Goal: Find specific page/section: Find specific page/section

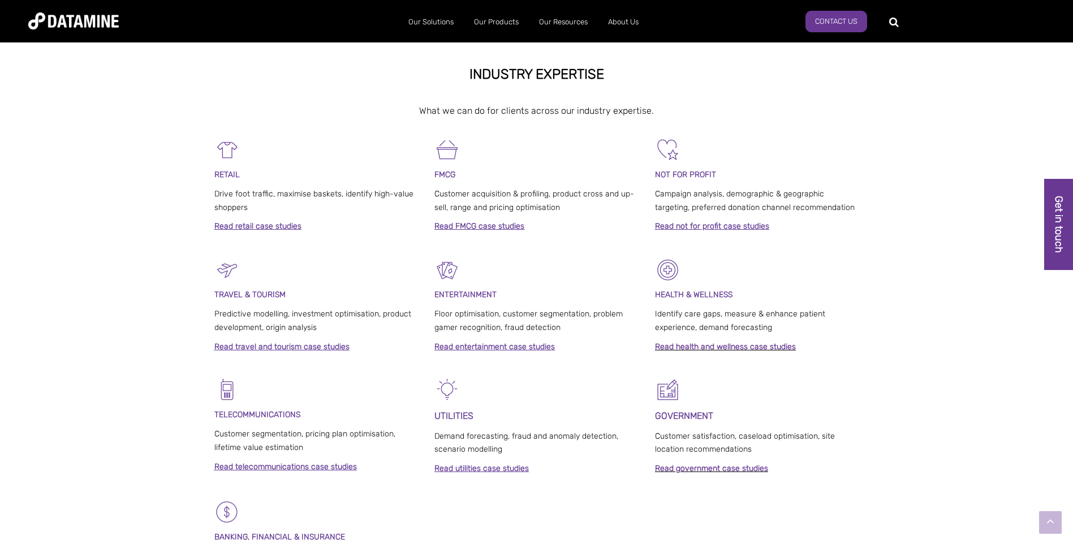
scroll to position [839, 0]
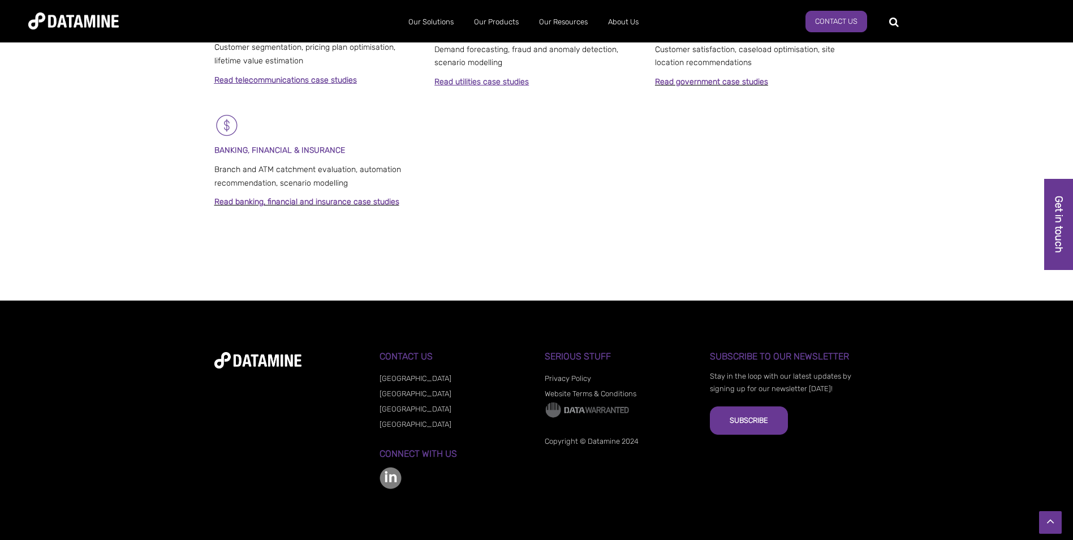
drag, startPoint x: 387, startPoint y: 489, endPoint x: 411, endPoint y: 477, distance: 26.3
click at [377, 481] on div "**********" at bounding box center [536, 419] width 645 height 137
click at [411, 477] on div "Contact Us [GEOGRAPHIC_DATA] [GEOGRAPHIC_DATA] [GEOGRAPHIC_DATA] [GEOGRAPHIC_DA…" at bounding box center [454, 419] width 149 height 137
click at [399, 475] on img at bounding box center [391, 478] width 22 height 22
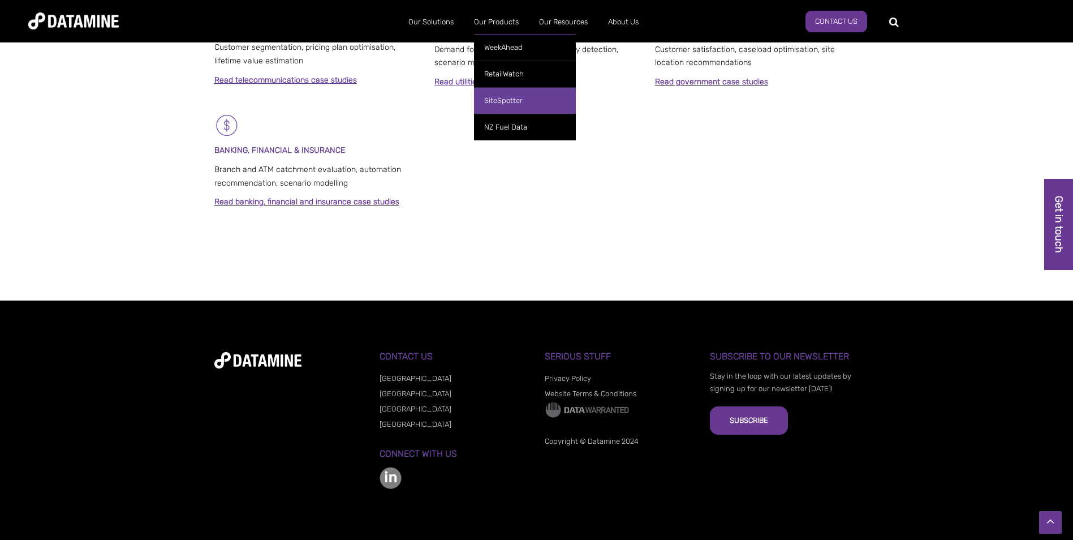
click at [497, 97] on link "SiteSpotter" at bounding box center [525, 100] width 102 height 27
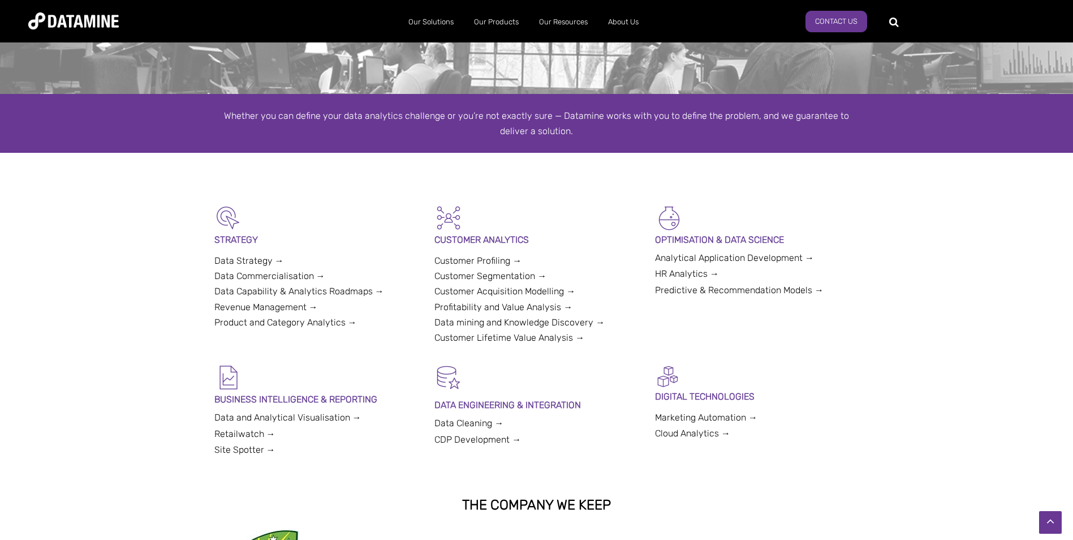
scroll to position [143, 0]
